Goal: Task Accomplishment & Management: Manage account settings

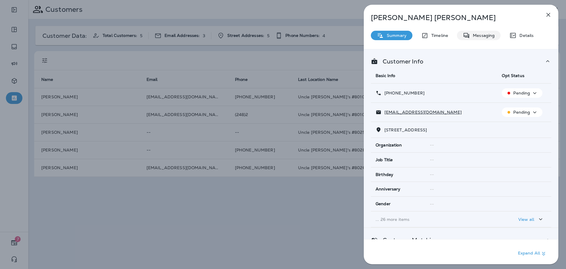
scroll to position [177, 0]
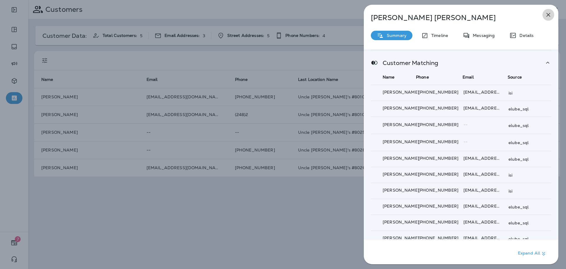
click at [554, 16] on button "button" at bounding box center [548, 15] width 12 height 12
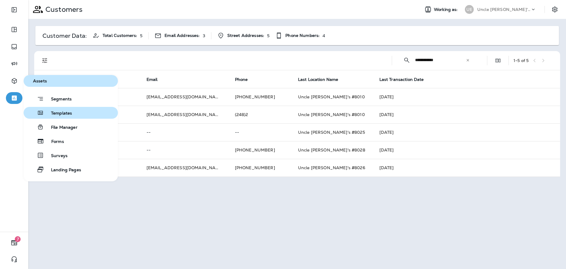
click at [66, 115] on span "Templates" at bounding box center [58, 114] width 28 height 6
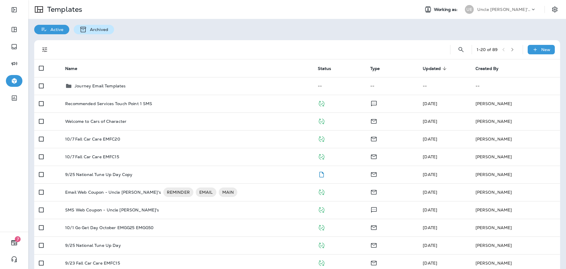
click at [106, 33] on div "Archived" at bounding box center [94, 29] width 40 height 9
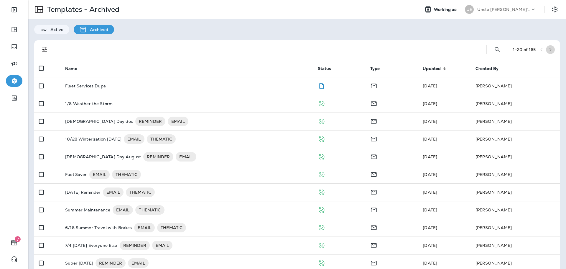
click at [549, 48] on icon "button" at bounding box center [550, 50] width 2 height 4
click at [491, 47] on icon "Search Templates - Archived" at bounding box center [494, 49] width 7 height 7
click at [473, 49] on input "text" at bounding box center [468, 49] width 52 height 16
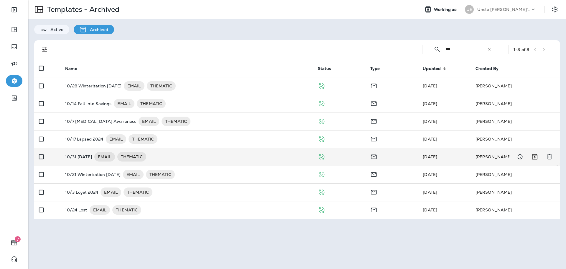
type input "***"
click at [92, 154] on p "10/31 [DATE]" at bounding box center [78, 156] width 27 height 9
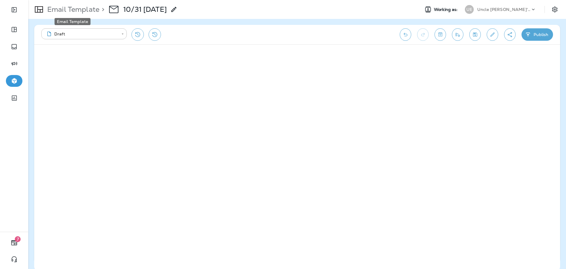
click at [99, 9] on p "Email Template" at bounding box center [72, 9] width 55 height 9
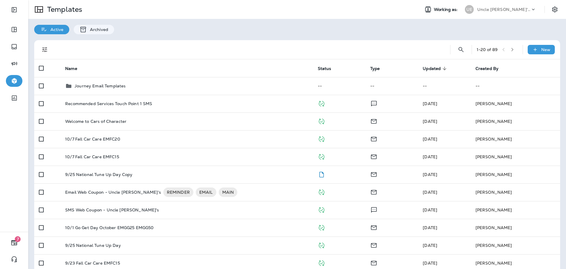
click at [479, 11] on p "Uncle [PERSON_NAME]'s Oil Shoppe" at bounding box center [503, 9] width 53 height 5
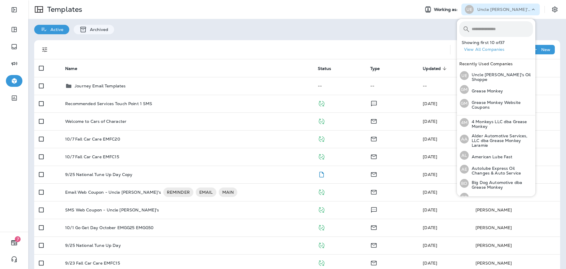
click at [484, 23] on input "text" at bounding box center [502, 29] width 61 height 16
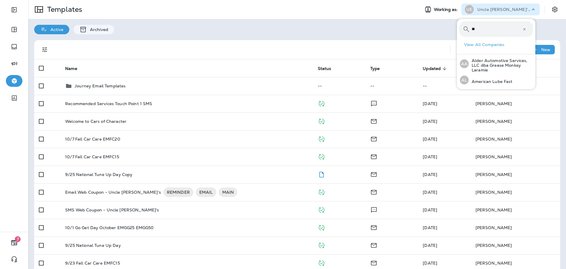
type input "*"
type input "****"
click at [493, 80] on div "KK Kwik Kar Website Coupons" at bounding box center [492, 75] width 70 height 14
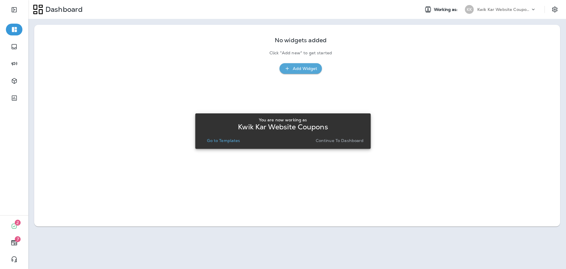
drag, startPoint x: 325, startPoint y: 139, endPoint x: 391, endPoint y: 96, distance: 78.9
click at [325, 139] on p "Continue to Dashboard" at bounding box center [340, 140] width 48 height 5
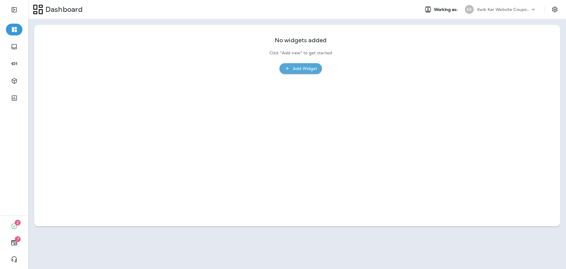
click at [525, 19] on div "Dashboard Working as: KK Kwik Kar Website Coupons" at bounding box center [297, 9] width 538 height 19
click at [519, 13] on div "Kwik Kar Website Coupons" at bounding box center [503, 9] width 53 height 9
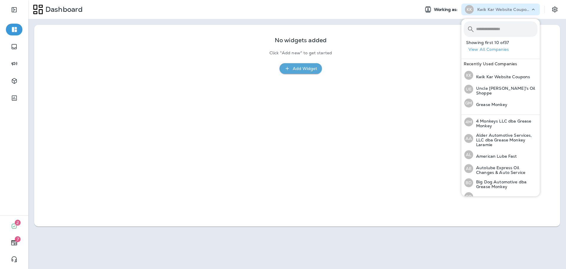
drag, startPoint x: 510, startPoint y: 27, endPoint x: 518, endPoint y: 27, distance: 8.6
click at [516, 27] on input "text" at bounding box center [506, 29] width 61 height 16
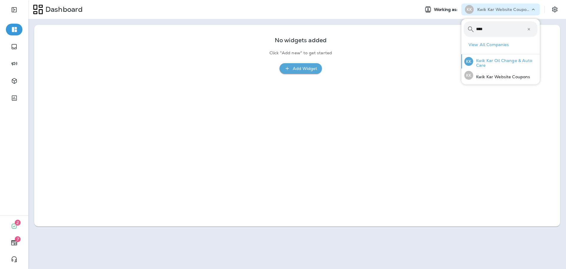
type input "****"
click at [505, 62] on p "Kwik Kar Oil Change & Auto Care" at bounding box center [505, 62] width 64 height 9
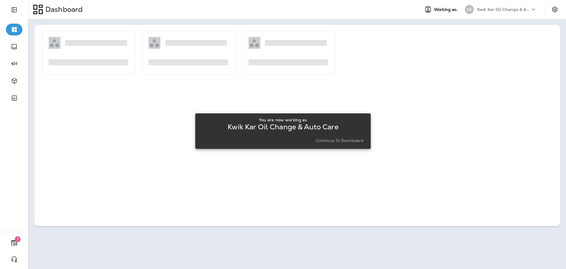
click at [335, 136] on button "Continue to Dashboard" at bounding box center [339, 140] width 53 height 8
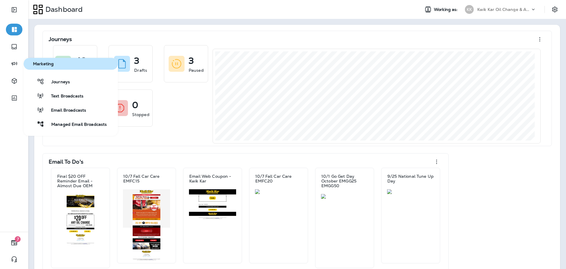
click at [44, 88] on div "Journeys Text Broadcasts Email Broadcasts Managed Email Broadcasts" at bounding box center [71, 102] width 94 height 54
click at [46, 84] on span "Journeys" at bounding box center [57, 82] width 26 height 6
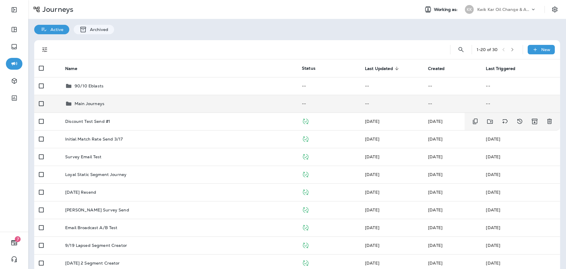
click at [108, 106] on div "Main Journeys" at bounding box center [178, 103] width 227 height 7
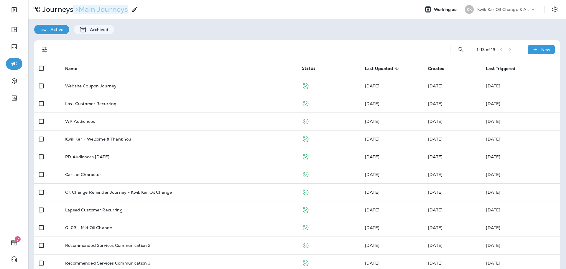
click at [73, 13] on p "> Main Journeys" at bounding box center [100, 9] width 55 height 9
click at [62, 8] on p "Journeys" at bounding box center [56, 9] width 33 height 9
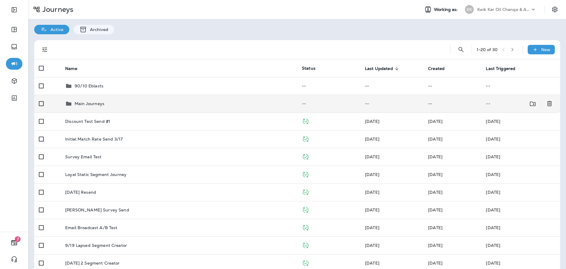
click at [112, 104] on div "Main Journeys" at bounding box center [178, 103] width 227 height 7
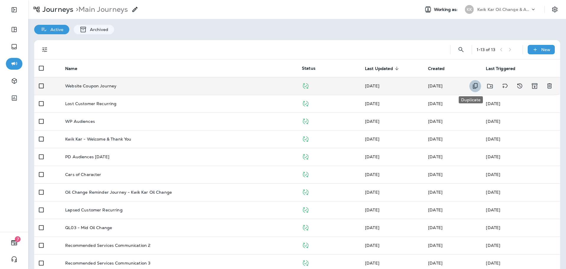
click at [473, 87] on icon "Duplicate" at bounding box center [475, 85] width 7 height 7
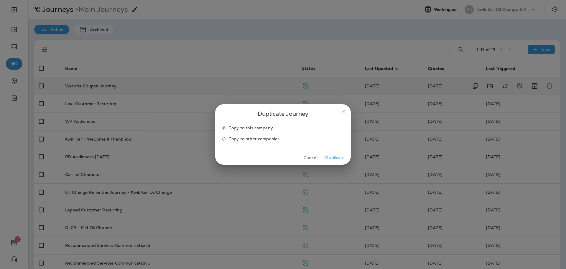
click at [332, 160] on button "Duplicate" at bounding box center [335, 157] width 22 height 9
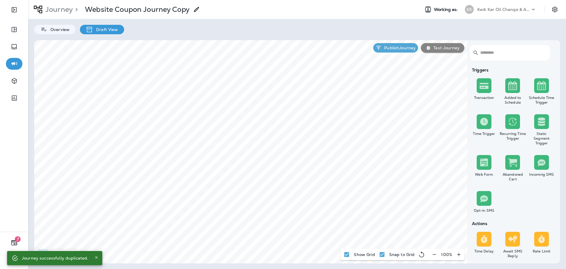
click at [58, 7] on p "Journey" at bounding box center [58, 9] width 30 height 9
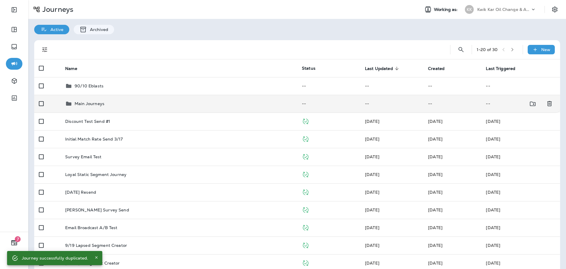
click at [167, 102] on div "Main Journeys" at bounding box center [178, 103] width 227 height 7
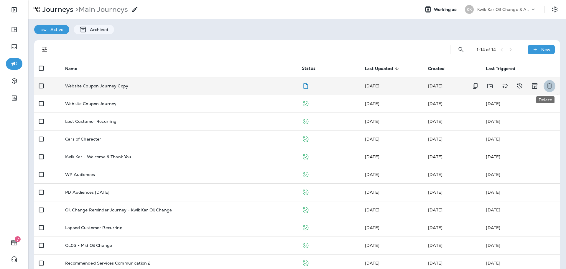
click at [546, 87] on icon "Delete" at bounding box center [549, 85] width 7 height 7
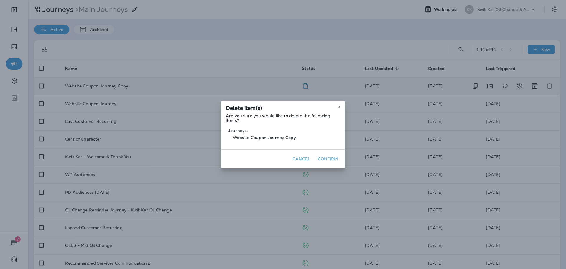
click at [329, 159] on button "Confirm" at bounding box center [327, 158] width 25 height 9
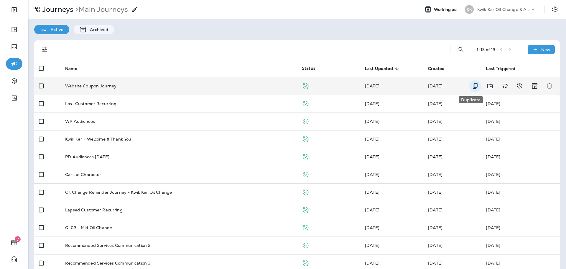
click at [472, 87] on icon "Duplicate" at bounding box center [475, 85] width 7 height 7
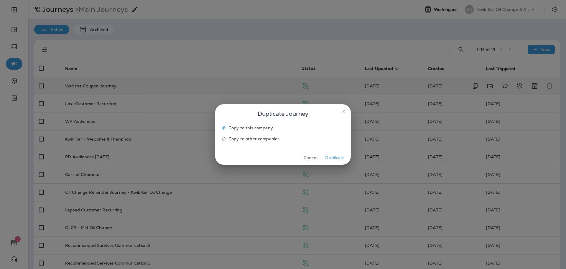
click at [271, 136] on label "Copy to other companies" at bounding box center [279, 138] width 120 height 9
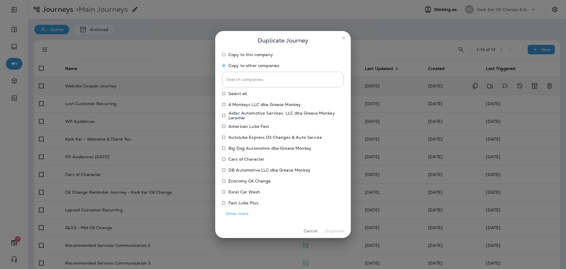
click at [240, 126] on p "American Lube Fast" at bounding box center [248, 126] width 41 height 5
click at [238, 212] on button "Show more" at bounding box center [236, 213] width 29 height 9
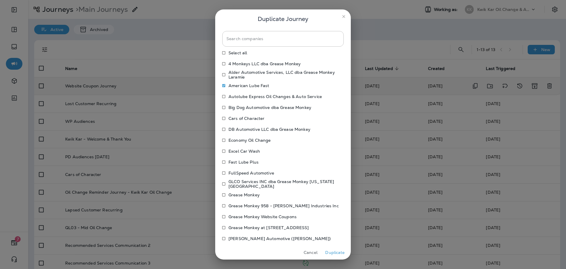
scroll to position [29, 0]
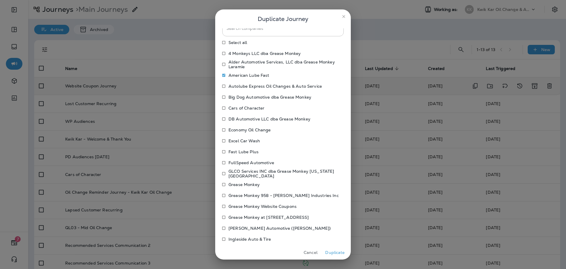
click at [241, 129] on p "Economy Oil Change" at bounding box center [249, 129] width 42 height 5
click at [244, 227] on p "[PERSON_NAME] Automotive ([PERSON_NAME])" at bounding box center [279, 227] width 103 height 5
click at [333, 250] on button "Duplicate" at bounding box center [335, 252] width 22 height 9
